Goal: Task Accomplishment & Management: Manage account settings

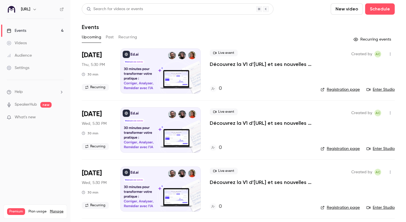
click at [41, 65] on link "Settings" at bounding box center [35, 68] width 71 height 12
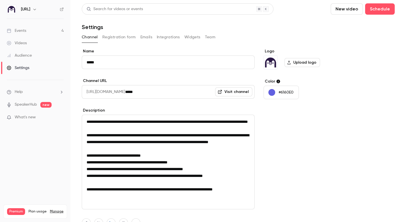
click at [117, 38] on button "Registration form" at bounding box center [119, 37] width 34 height 9
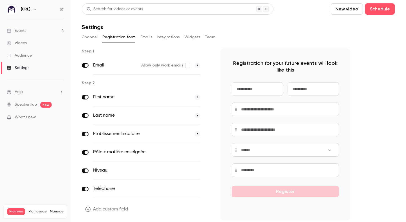
click at [209, 152] on icon "button" at bounding box center [208, 152] width 3 height 3
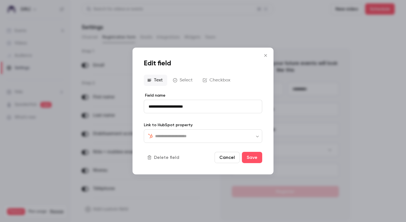
type input "*********"
click at [228, 156] on button "Cancel" at bounding box center [227, 157] width 25 height 11
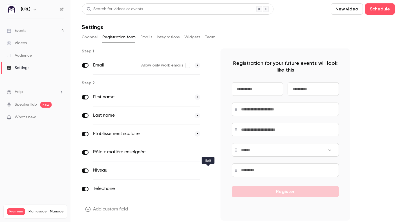
click at [210, 168] on button "button" at bounding box center [208, 171] width 7 height 7
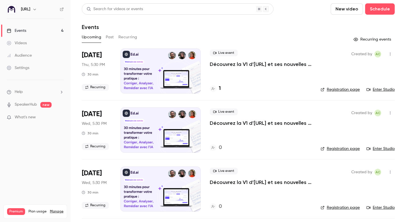
click at [34, 65] on link "Settings" at bounding box center [35, 68] width 71 height 12
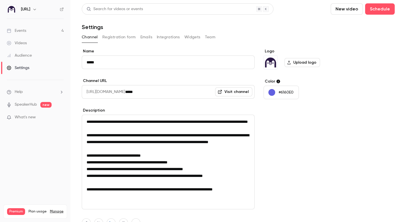
click at [119, 32] on div "**********" at bounding box center [238, 141] width 313 height 277
click at [121, 38] on button "Registration form" at bounding box center [119, 37] width 34 height 9
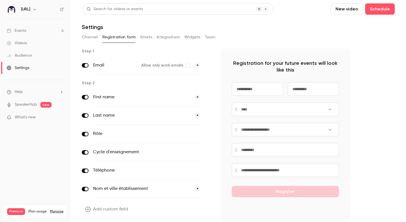
click at [39, 26] on link "Events 4" at bounding box center [35, 31] width 71 height 12
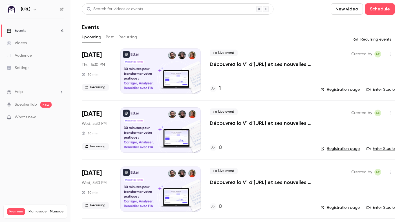
click at [164, 76] on div at bounding box center [161, 71] width 80 height 45
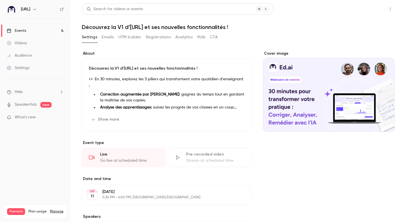
click at [363, 12] on button "Share" at bounding box center [370, 8] width 22 height 11
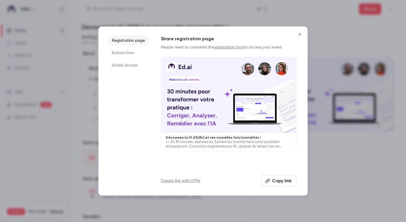
click at [242, 104] on div at bounding box center [228, 95] width 135 height 76
